Goal: Transaction & Acquisition: Obtain resource

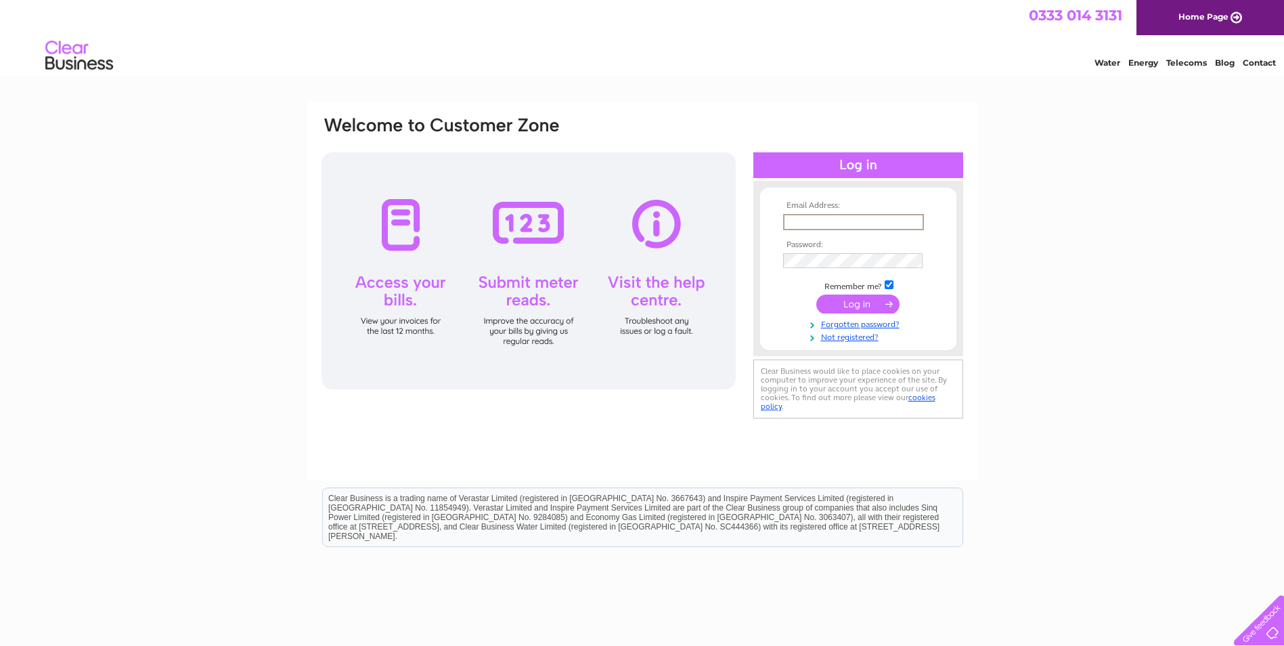
click at [859, 221] on input "text" at bounding box center [853, 222] width 141 height 16
type input "jboulby@blueyonder.co.uk"
click at [845, 305] on input "submit" at bounding box center [857, 302] width 83 height 19
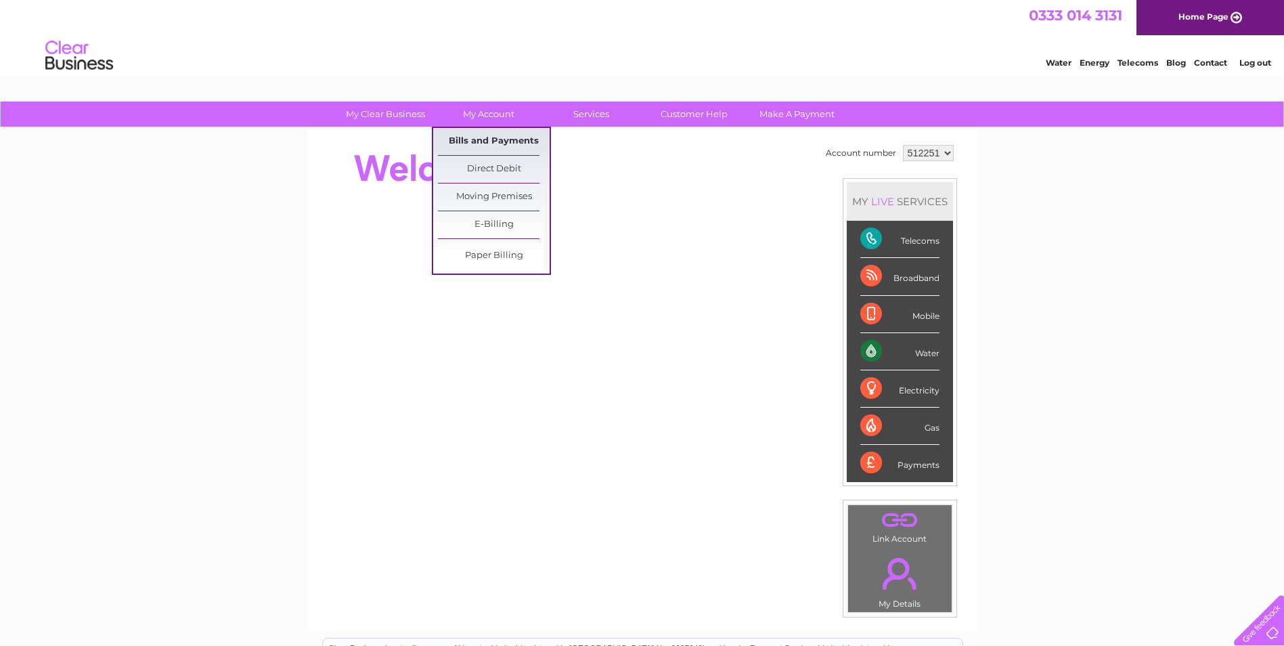
click at [481, 137] on link "Bills and Payments" at bounding box center [494, 141] width 112 height 27
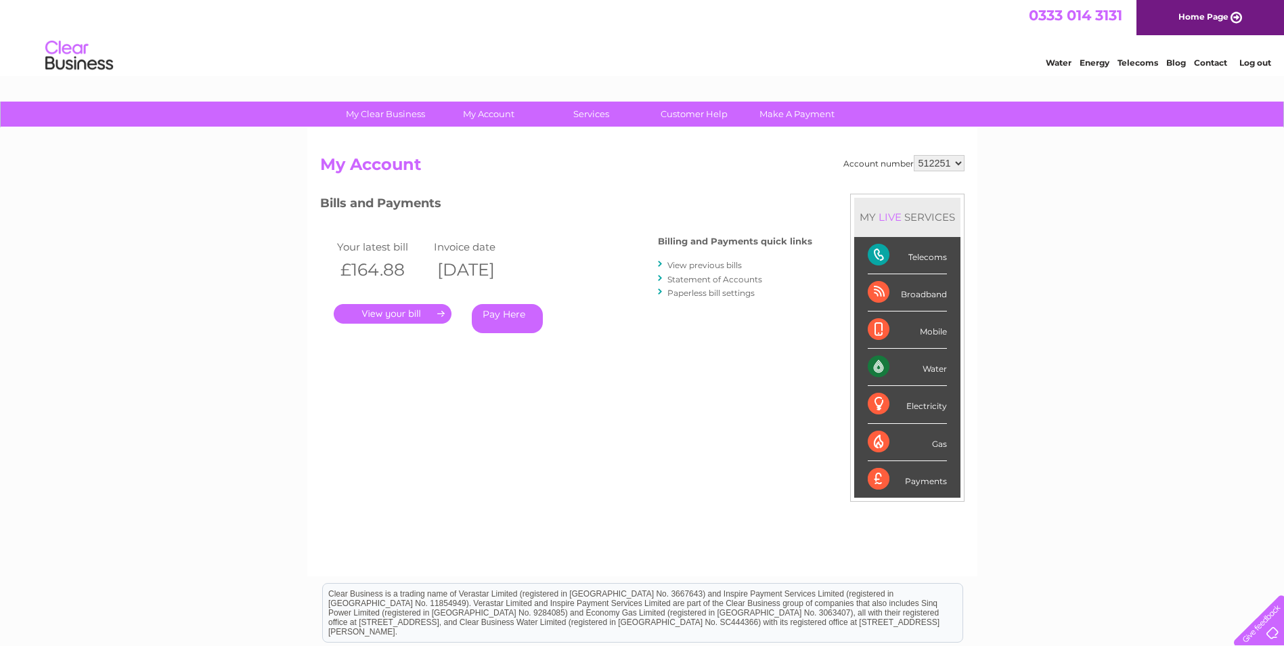
click at [685, 265] on link "View previous bills" at bounding box center [704, 265] width 74 height 10
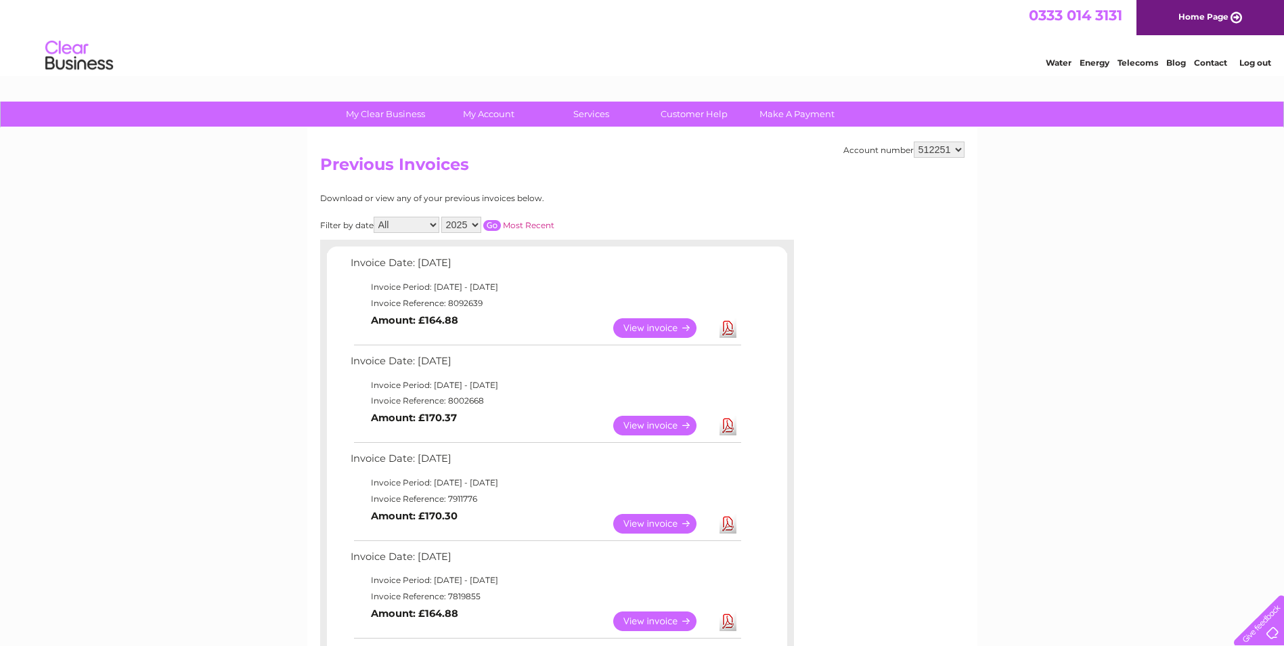
click at [667, 526] on link "View" at bounding box center [662, 524] width 99 height 20
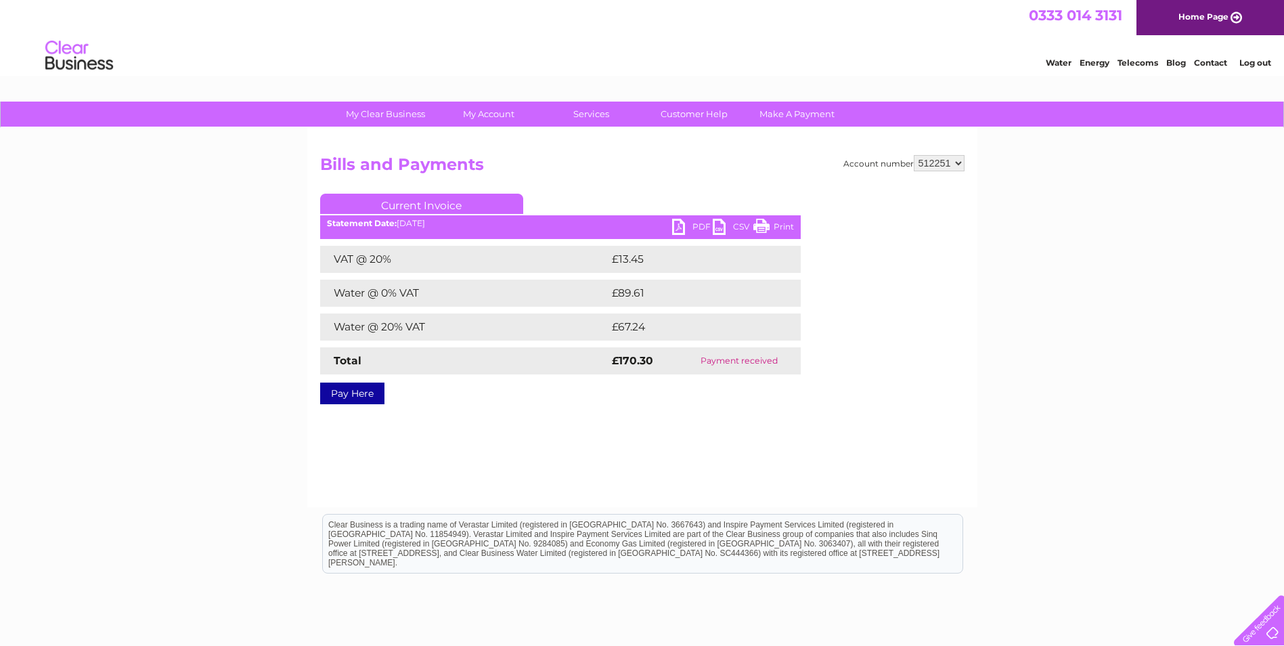
click at [791, 228] on link "Print" at bounding box center [773, 229] width 41 height 20
click at [693, 227] on link "PDF" at bounding box center [692, 229] width 41 height 20
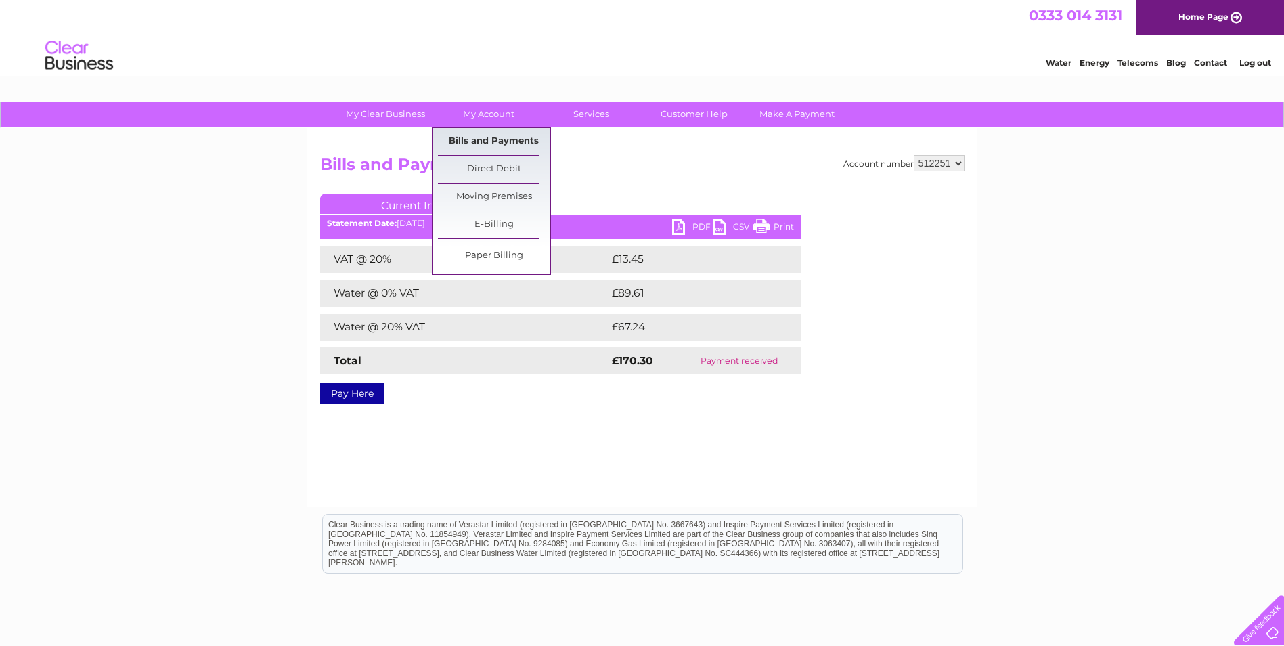
click at [472, 144] on link "Bills and Payments" at bounding box center [494, 141] width 112 height 27
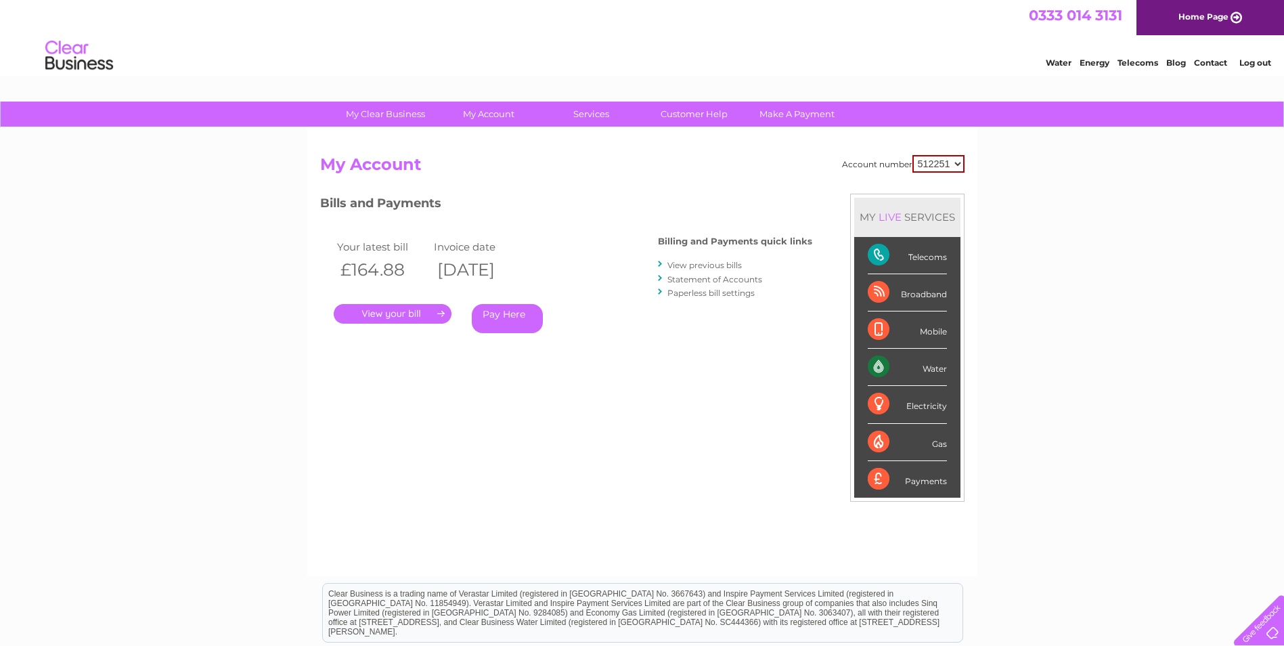
click at [694, 269] on link "View previous bills" at bounding box center [704, 265] width 74 height 10
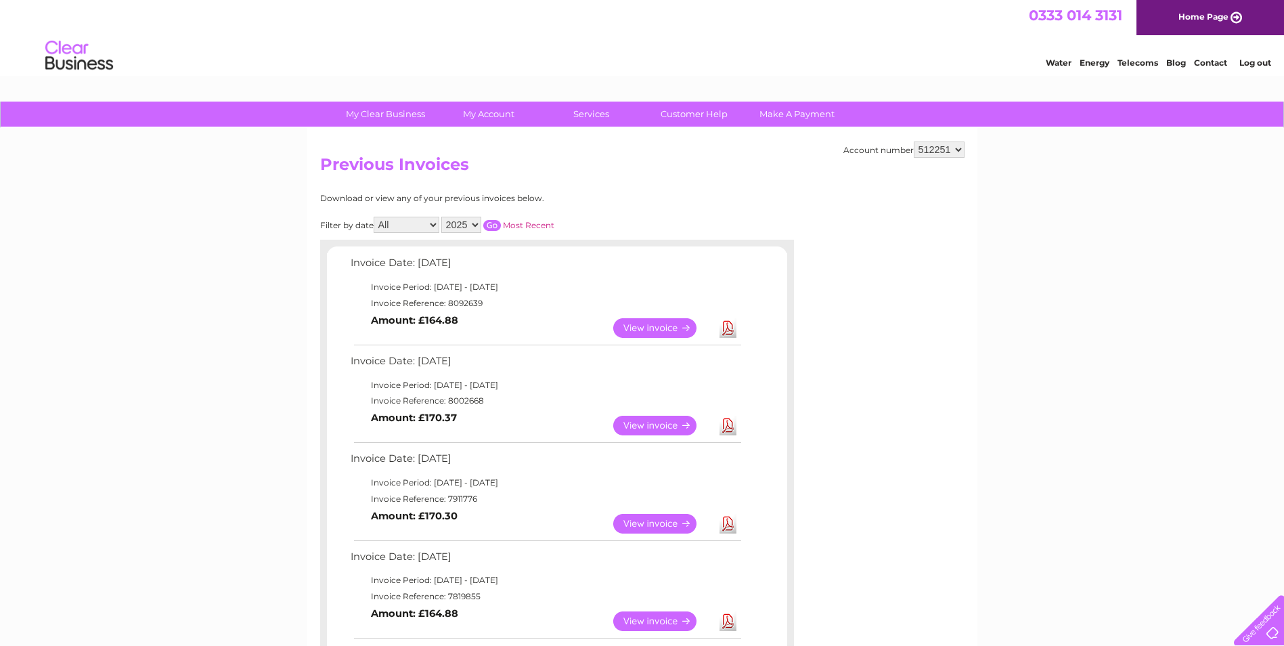
click at [731, 423] on link "Download" at bounding box center [728, 426] width 17 height 20
click at [727, 328] on link "Download" at bounding box center [728, 328] width 17 height 20
click at [1248, 64] on link "Log out" at bounding box center [1255, 63] width 32 height 10
